Goal: Go to known website: Go to known website

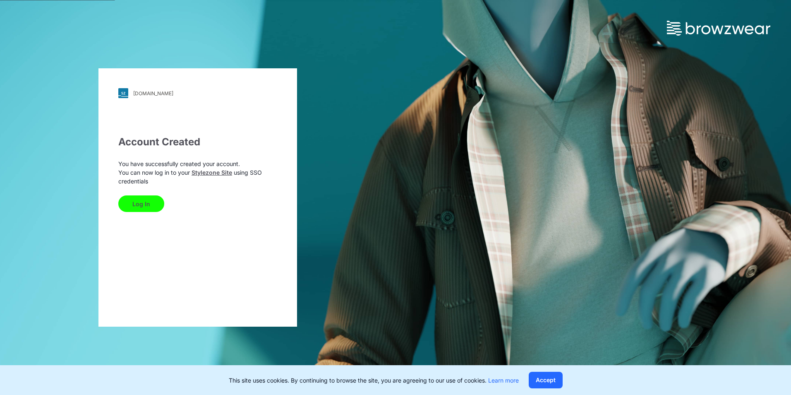
click at [154, 204] on button "Log In" at bounding box center [141, 203] width 46 height 17
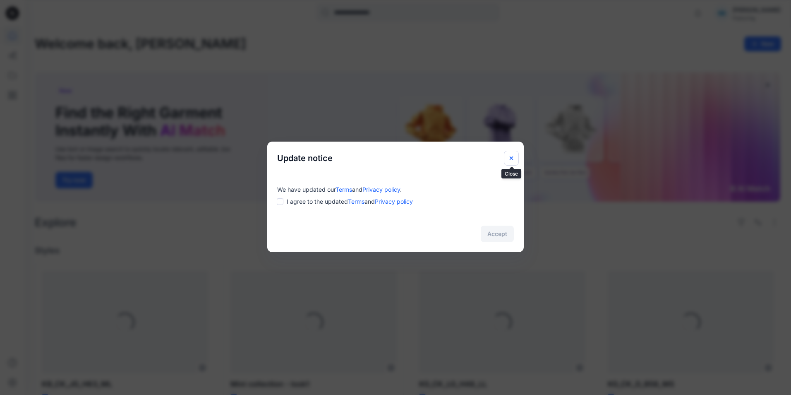
click at [512, 157] on icon "Close" at bounding box center [511, 157] width 3 height 3
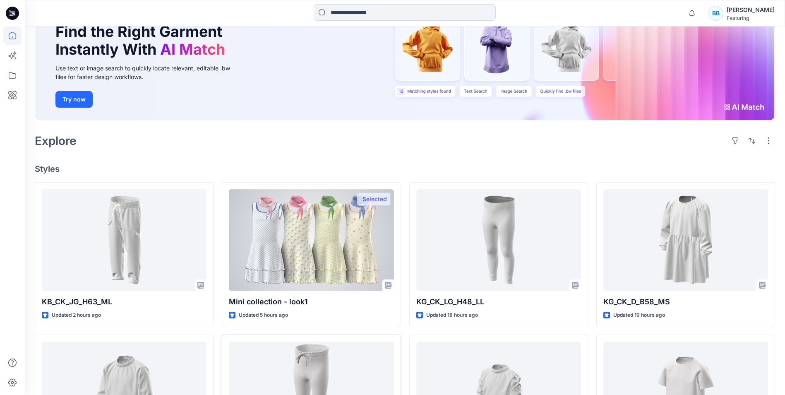
scroll to position [165, 0]
